Goal: Book appointment/travel/reservation

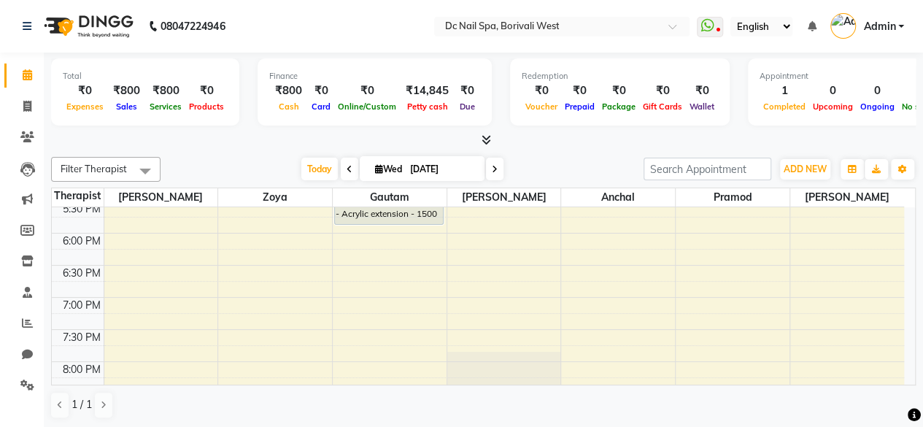
scroll to position [485, 0]
click at [609, 295] on div "10:00 AM 10:30 AM 11:00 AM 11:30 AM 12:00 PM 12:30 PM 1:00 PM 1:30 PM 2:00 PM 2…" at bounding box center [478, 172] width 852 height 898
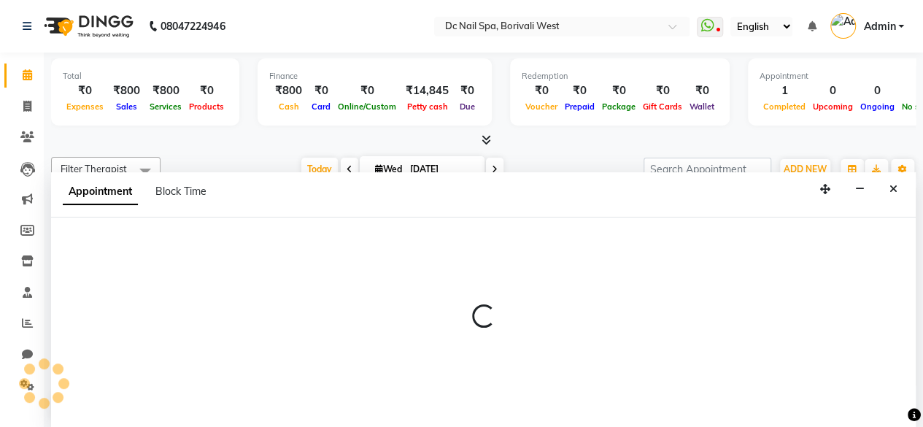
select select "82138"
select select "1140"
select select "tentative"
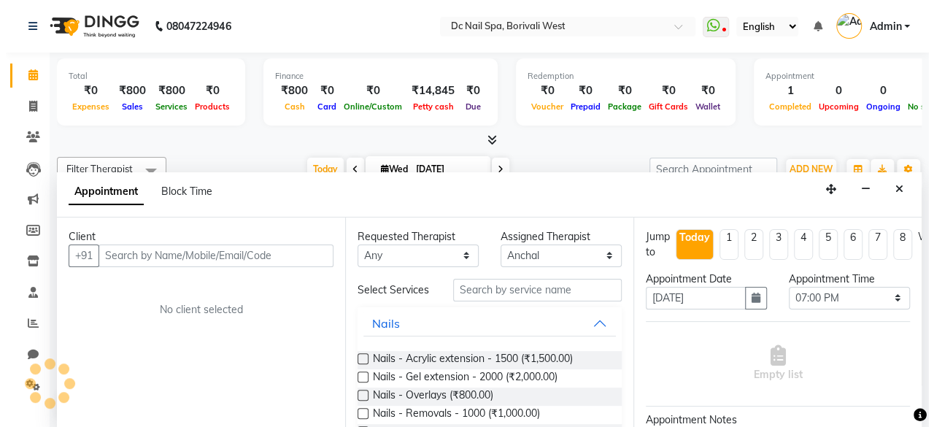
scroll to position [0, 0]
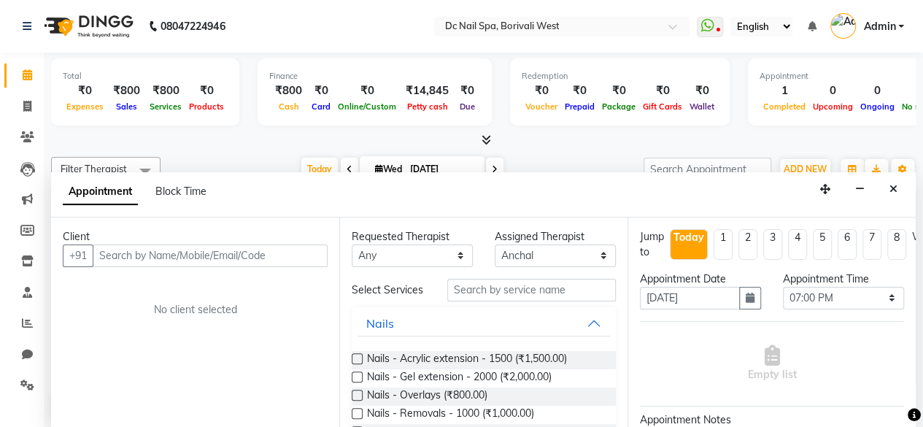
click at [223, 251] on input "text" at bounding box center [210, 255] width 235 height 23
click at [133, 249] on input "84228 79721" at bounding box center [180, 255] width 174 height 23
type input "8422879721"
click at [308, 256] on span "Add Client" at bounding box center [297, 255] width 49 height 13
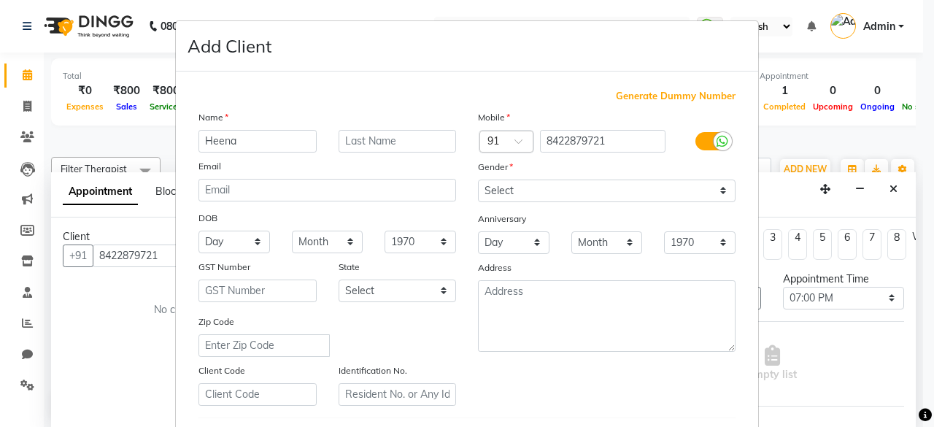
type input "Heena"
click at [372, 136] on input "text" at bounding box center [398, 141] width 118 height 23
type input "Chauhan"
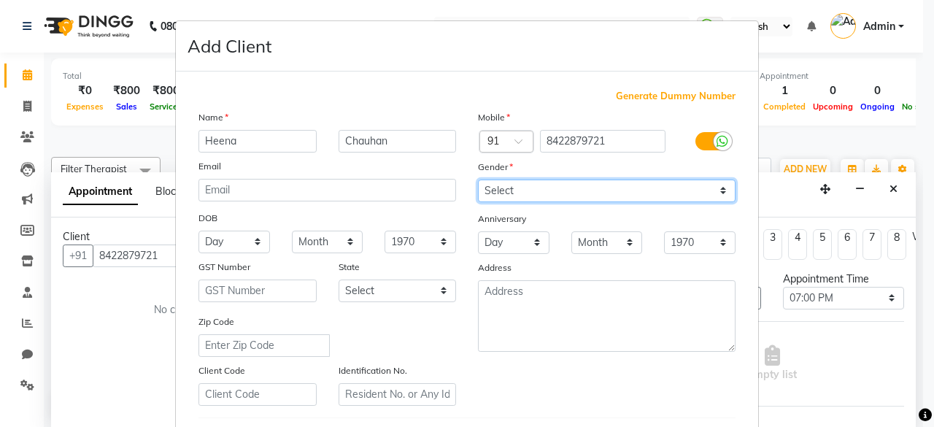
click at [524, 191] on select "Select [DEMOGRAPHIC_DATA] [DEMOGRAPHIC_DATA] Other Prefer Not To Say" at bounding box center [607, 191] width 258 height 23
select select "[DEMOGRAPHIC_DATA]"
click at [478, 180] on select "Select [DEMOGRAPHIC_DATA] [DEMOGRAPHIC_DATA] Other Prefer Not To Say" at bounding box center [607, 191] width 258 height 23
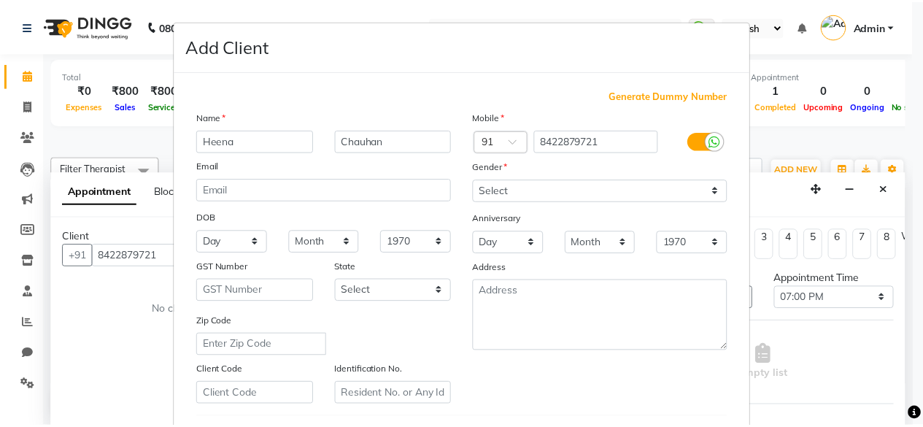
scroll to position [244, 0]
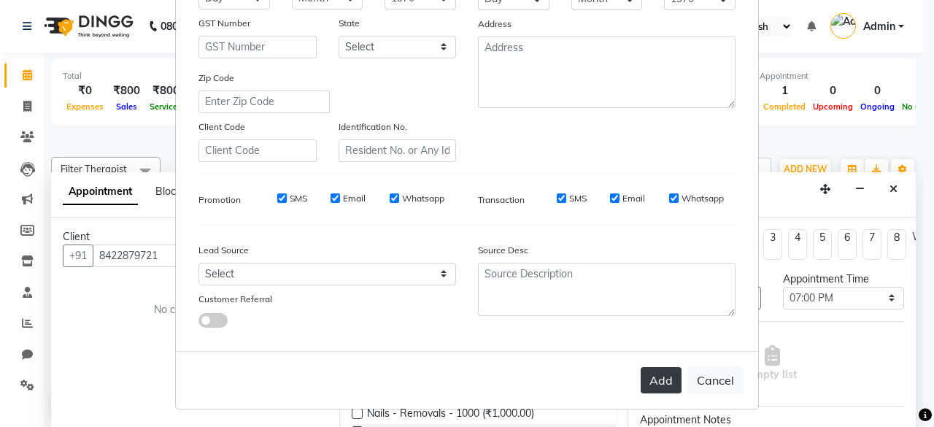
click at [660, 380] on button "Add" at bounding box center [661, 380] width 41 height 26
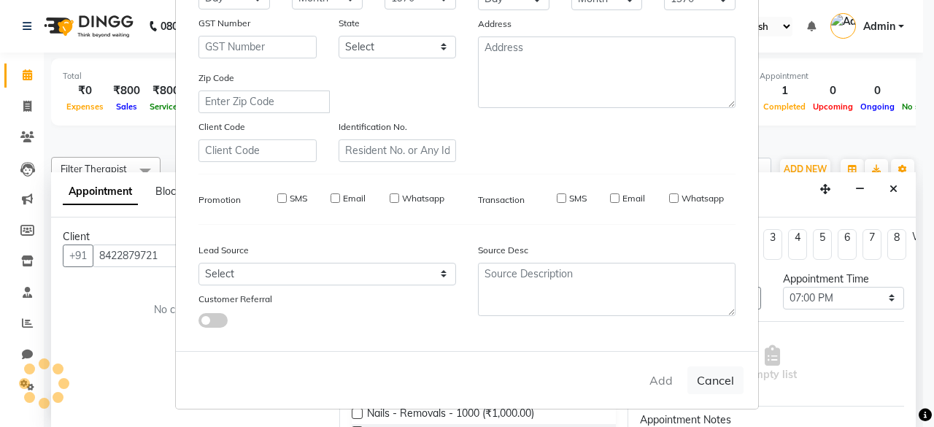
select select
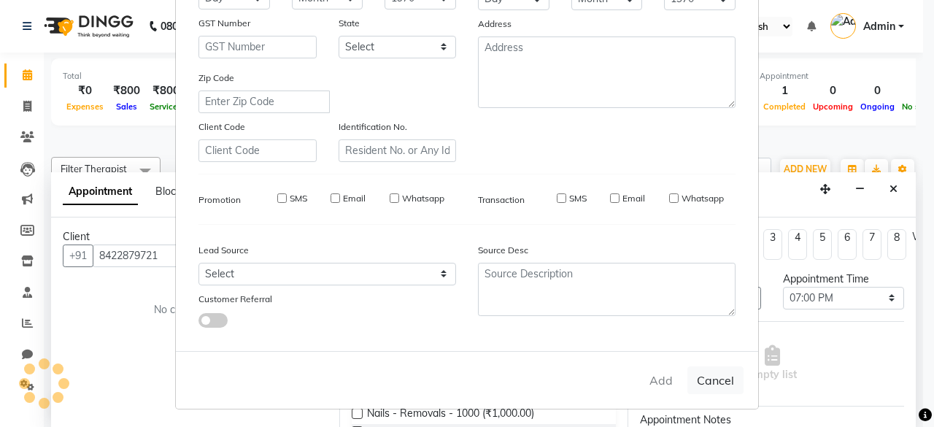
select select
checkbox input "false"
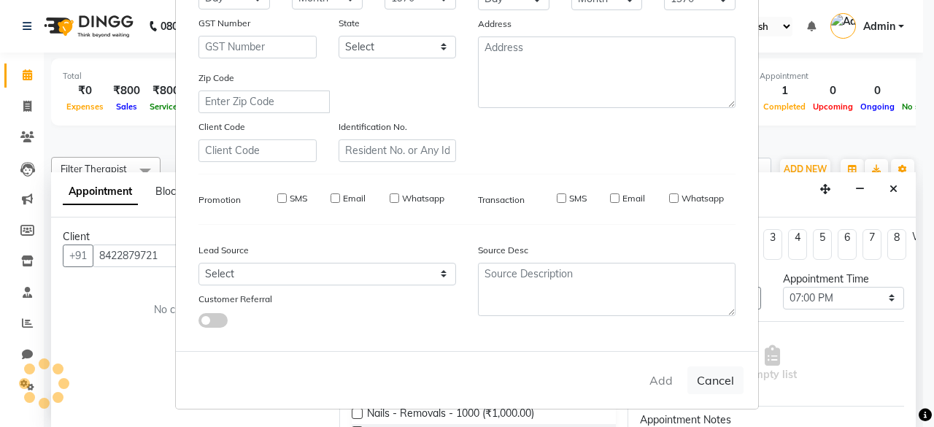
checkbox input "false"
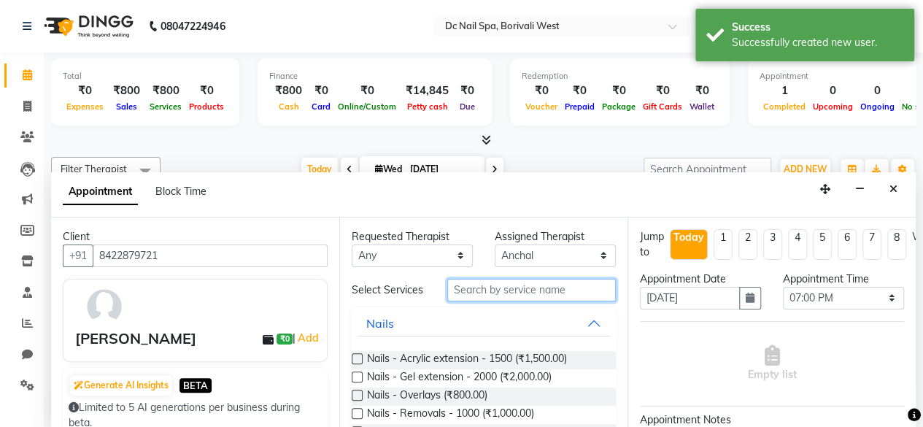
click at [525, 288] on input "text" at bounding box center [531, 290] width 169 height 23
click at [356, 360] on label at bounding box center [357, 358] width 11 height 11
click at [356, 360] on input "checkbox" at bounding box center [356, 359] width 9 height 9
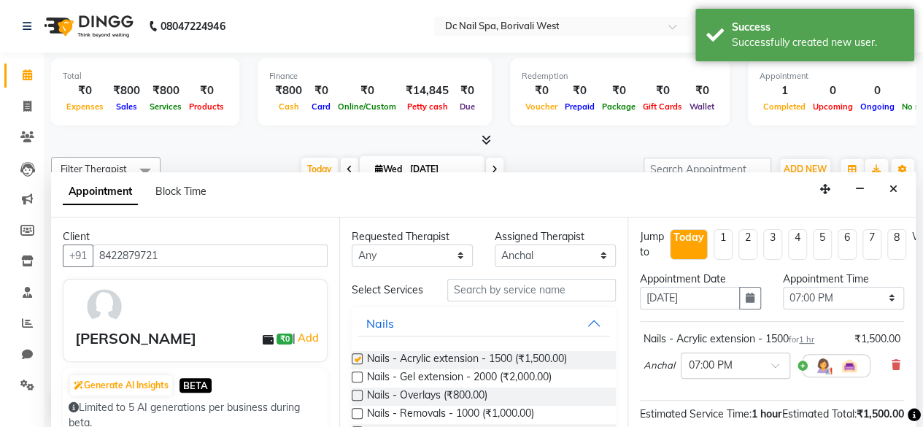
checkbox input "false"
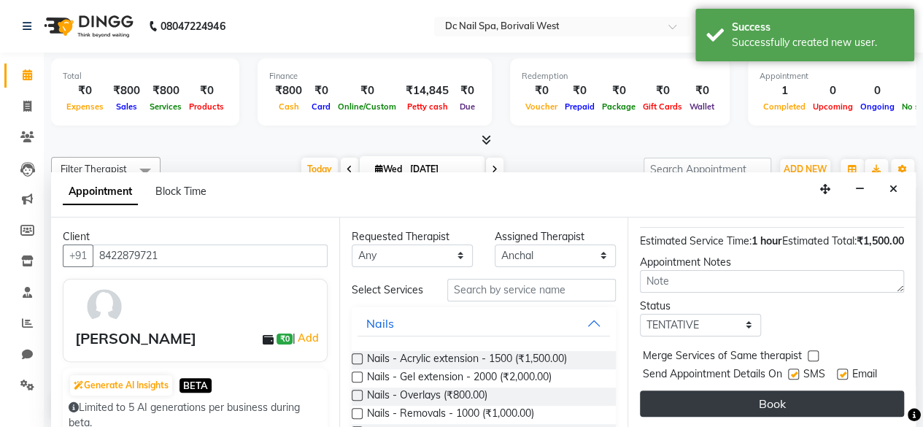
click at [860, 394] on button "Book" at bounding box center [772, 403] width 264 height 26
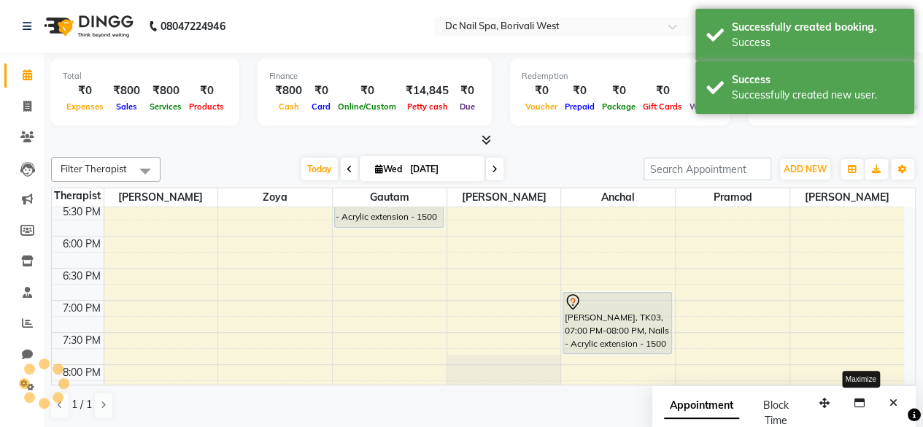
scroll to position [0, 0]
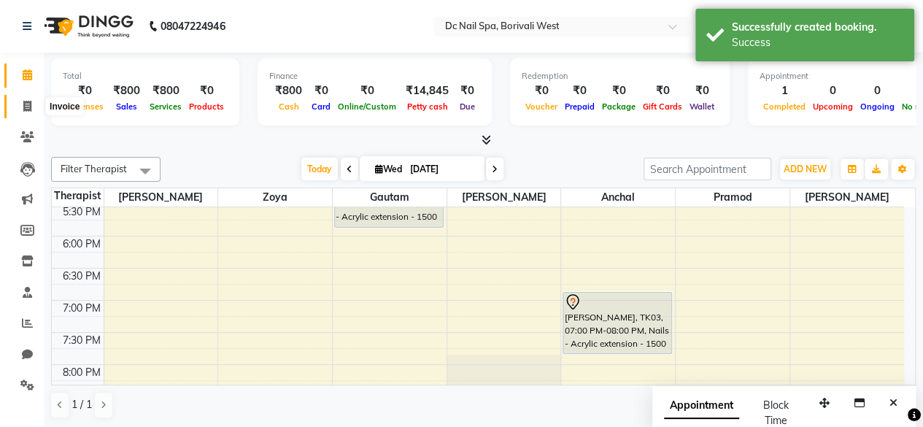
click at [18, 109] on span at bounding box center [28, 107] width 26 height 17
select select "8056"
select select "service"
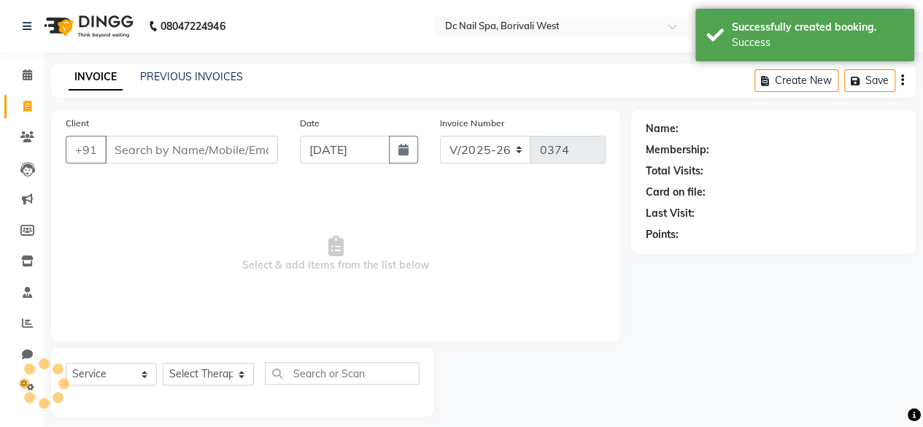
click at [169, 148] on input "Client" at bounding box center [191, 150] width 173 height 28
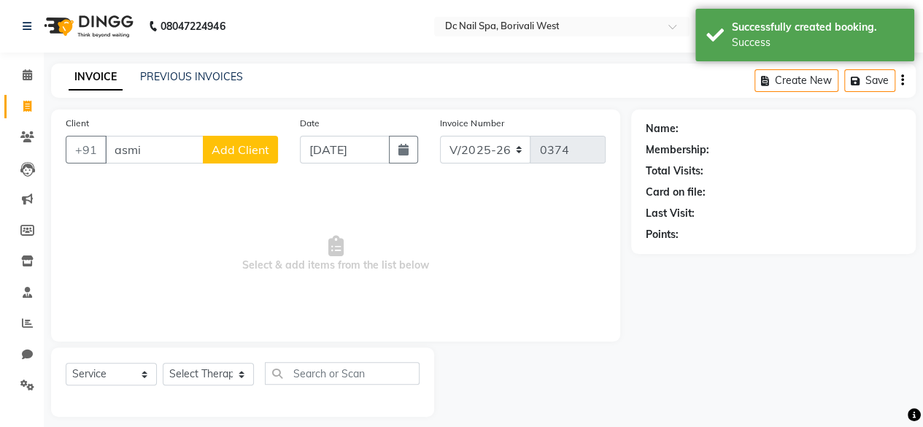
type input "[PERSON_NAME]"
